Goal: Transaction & Acquisition: Download file/media

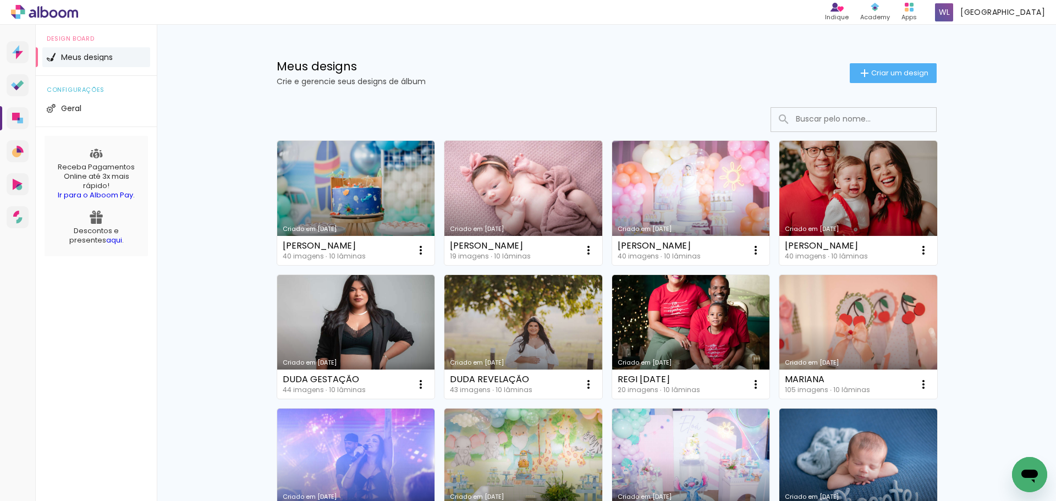
click at [813, 114] on input at bounding box center [869, 119] width 157 height 23
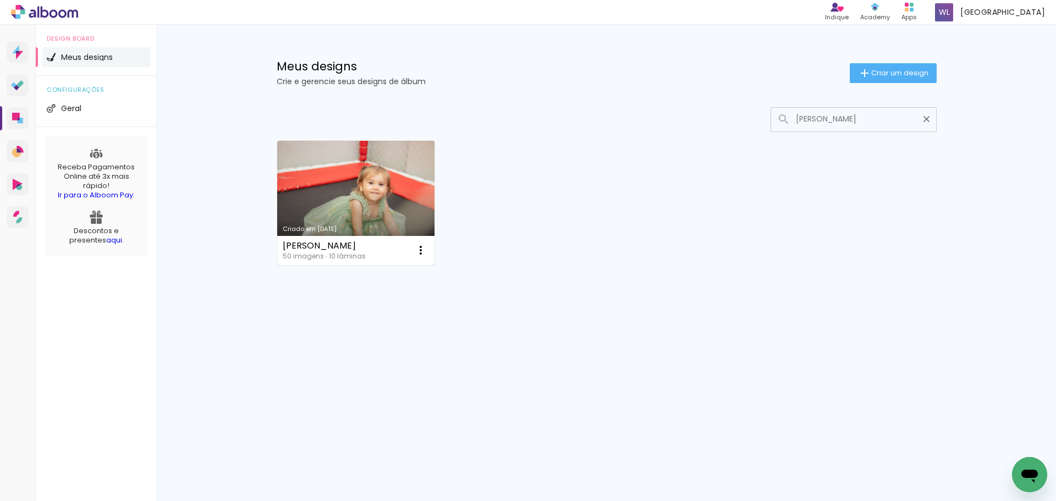
type input "[PERSON_NAME]"
type paper-input "[PERSON_NAME]"
click at [385, 187] on link "Criado em [DATE]" at bounding box center [356, 203] width 158 height 124
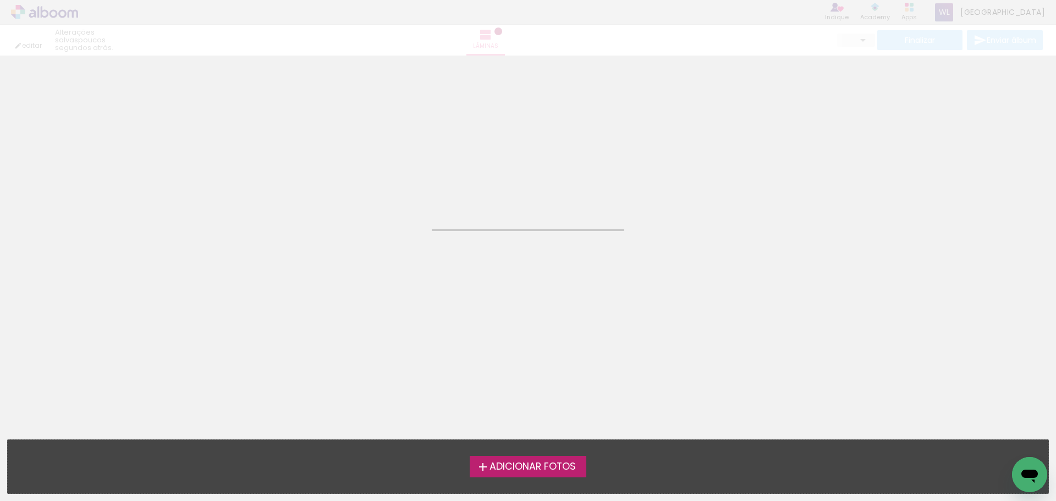
click at [385, 187] on neon-animated-pages "Confirmar Cancelar" at bounding box center [528, 279] width 1056 height 446
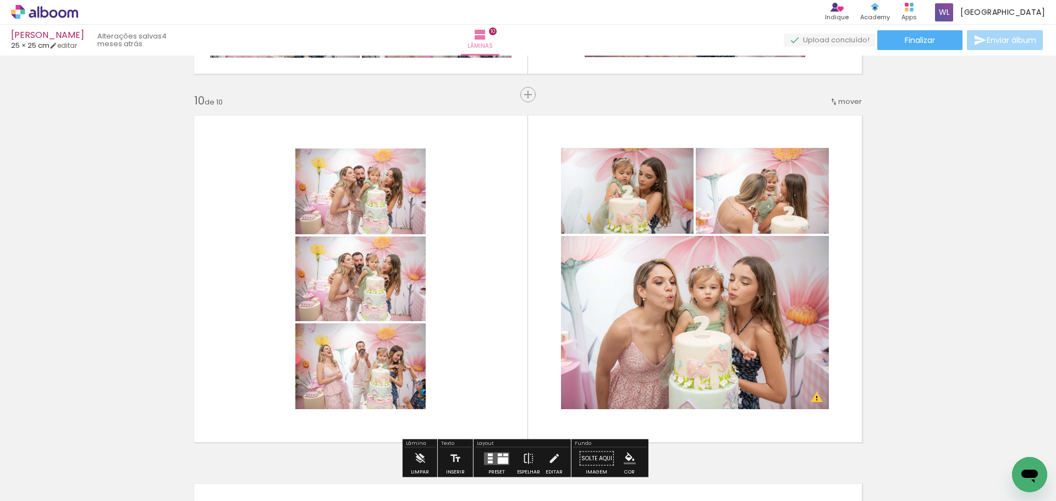
scroll to position [3281, 0]
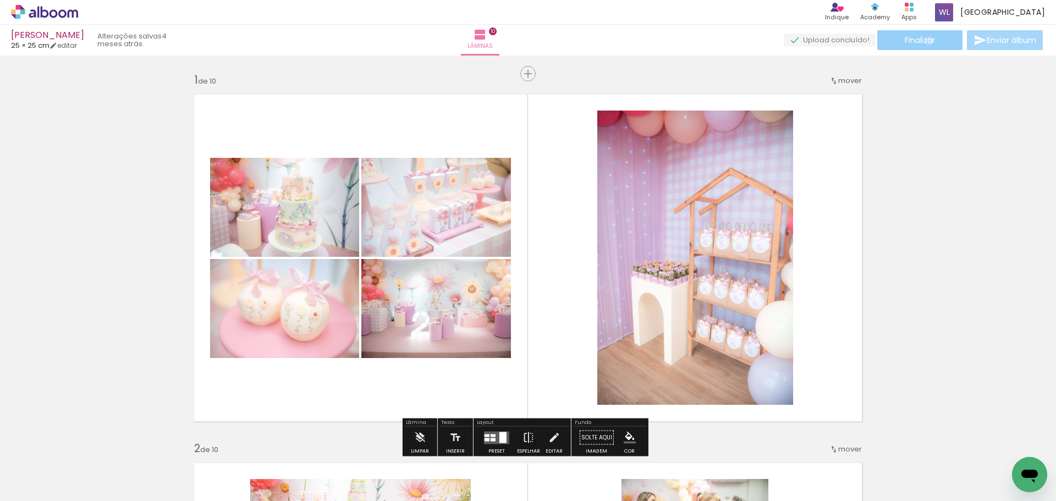
click at [926, 41] on span "Finalizar" at bounding box center [920, 40] width 30 height 8
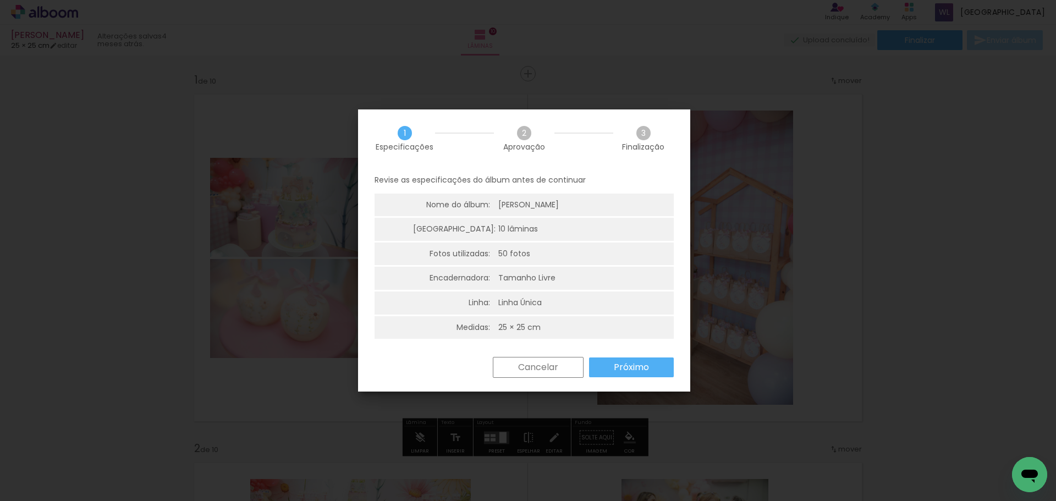
click at [0, 0] on slot "Próximo" at bounding box center [0, 0] width 0 height 0
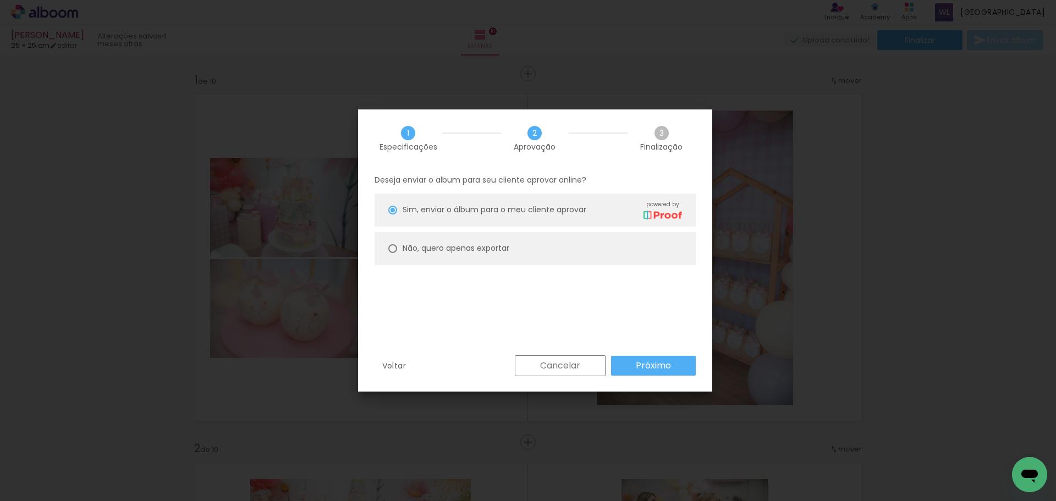
click at [0, 0] on slot "Não, quero apenas exportar" at bounding box center [0, 0] width 0 height 0
type paper-radio-button "on"
click at [0, 0] on slot "Próximo" at bounding box center [0, 0] width 0 height 0
type input "Alta, 300 DPI"
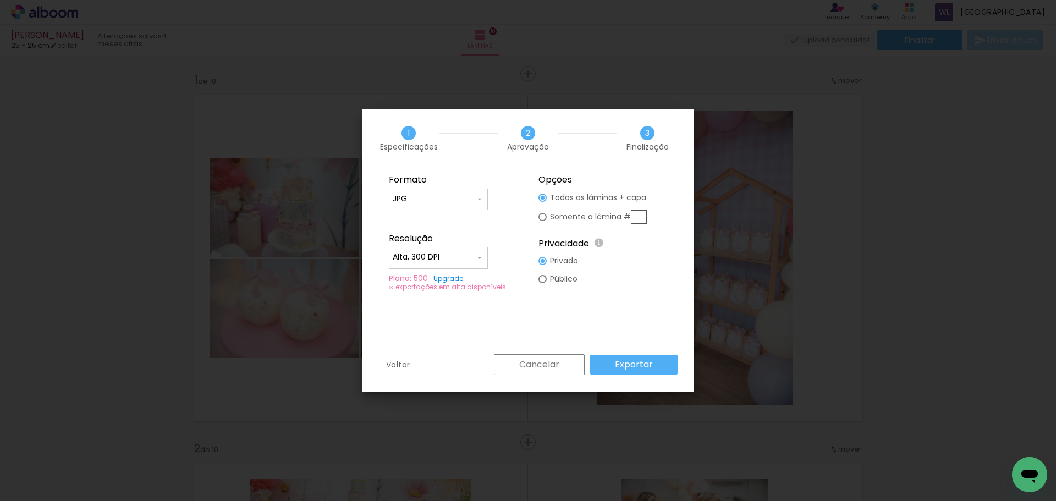
click at [0, 0] on slot "Exportar" at bounding box center [0, 0] width 0 height 0
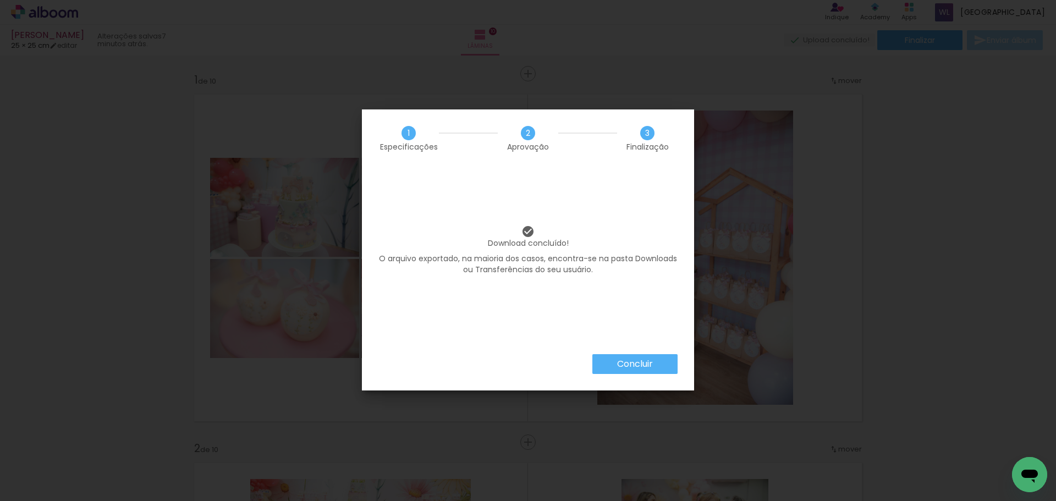
click at [0, 0] on slot "Concluir" at bounding box center [0, 0] width 0 height 0
